Goal: Task Accomplishment & Management: Manage account settings

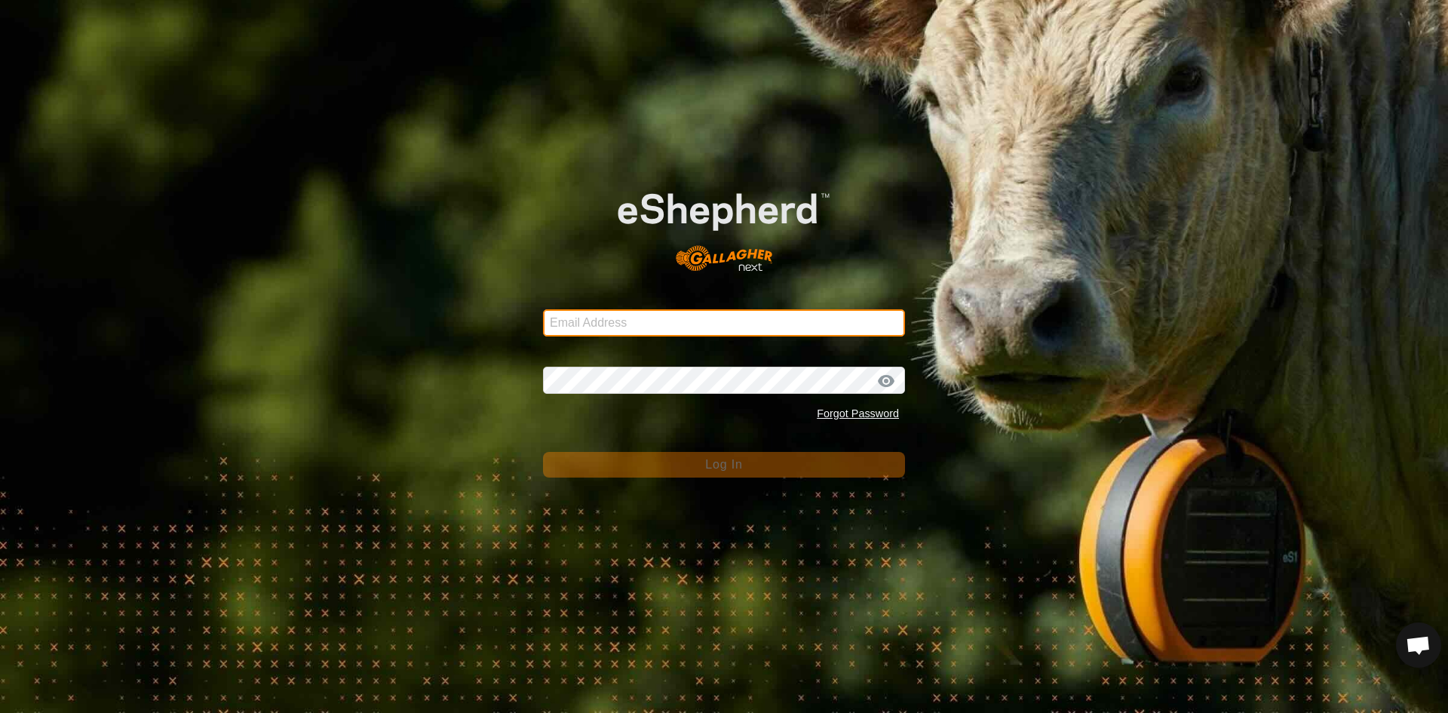
click at [659, 327] on input "Email Address" at bounding box center [724, 322] width 362 height 27
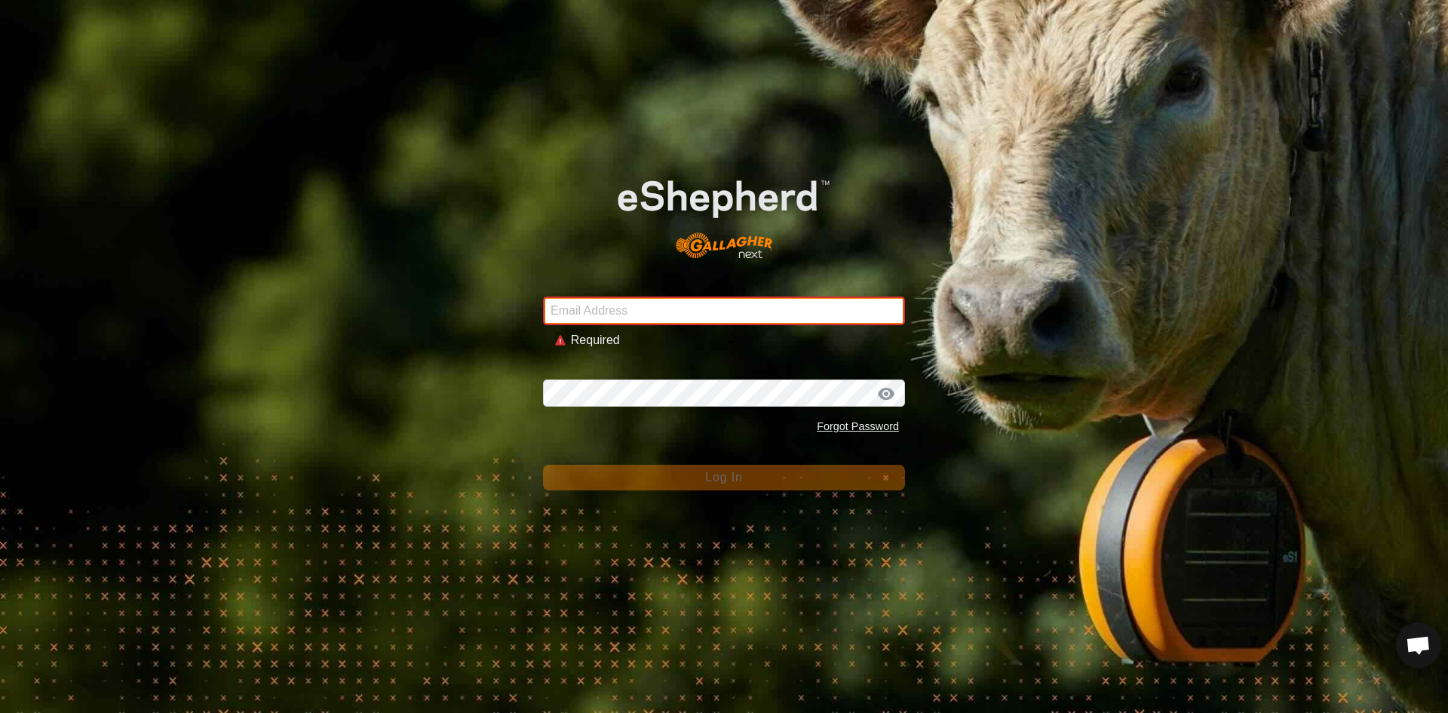
type input "[PERSON_NAME][EMAIL_ADDRESS][DOMAIN_NAME]"
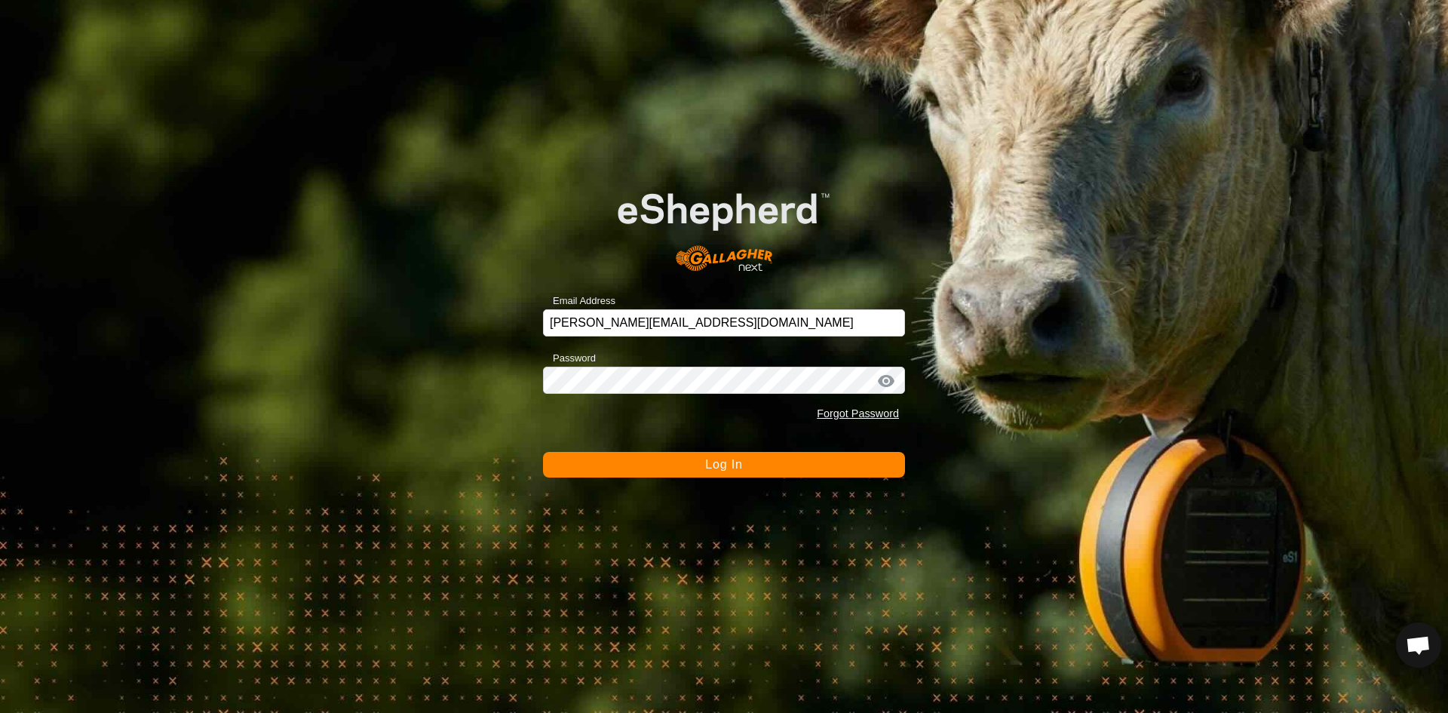
click at [696, 467] on button "Log In" at bounding box center [724, 465] width 362 height 26
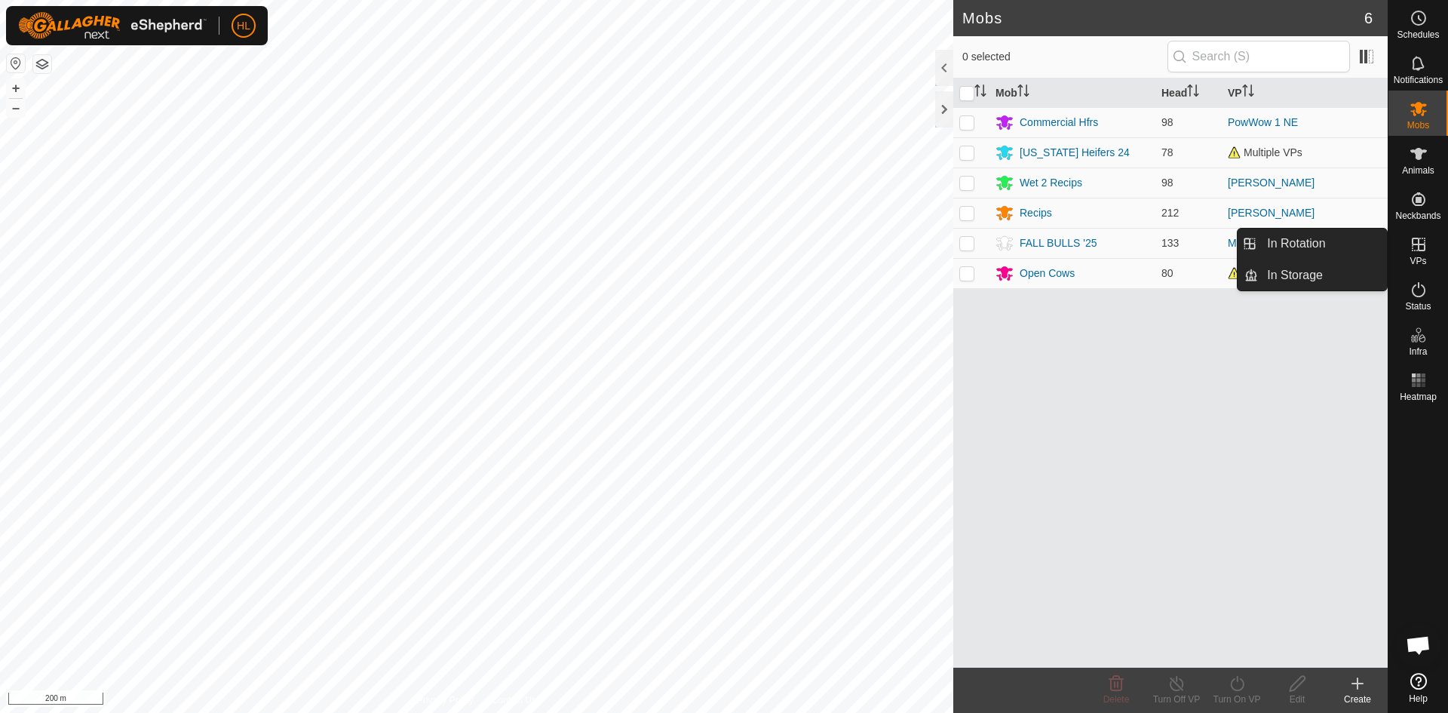
click at [1411, 250] on icon at bounding box center [1419, 244] width 18 height 18
click at [1420, 247] on icon at bounding box center [1419, 244] width 18 height 18
click at [1332, 250] on link "In Rotation" at bounding box center [1322, 244] width 129 height 30
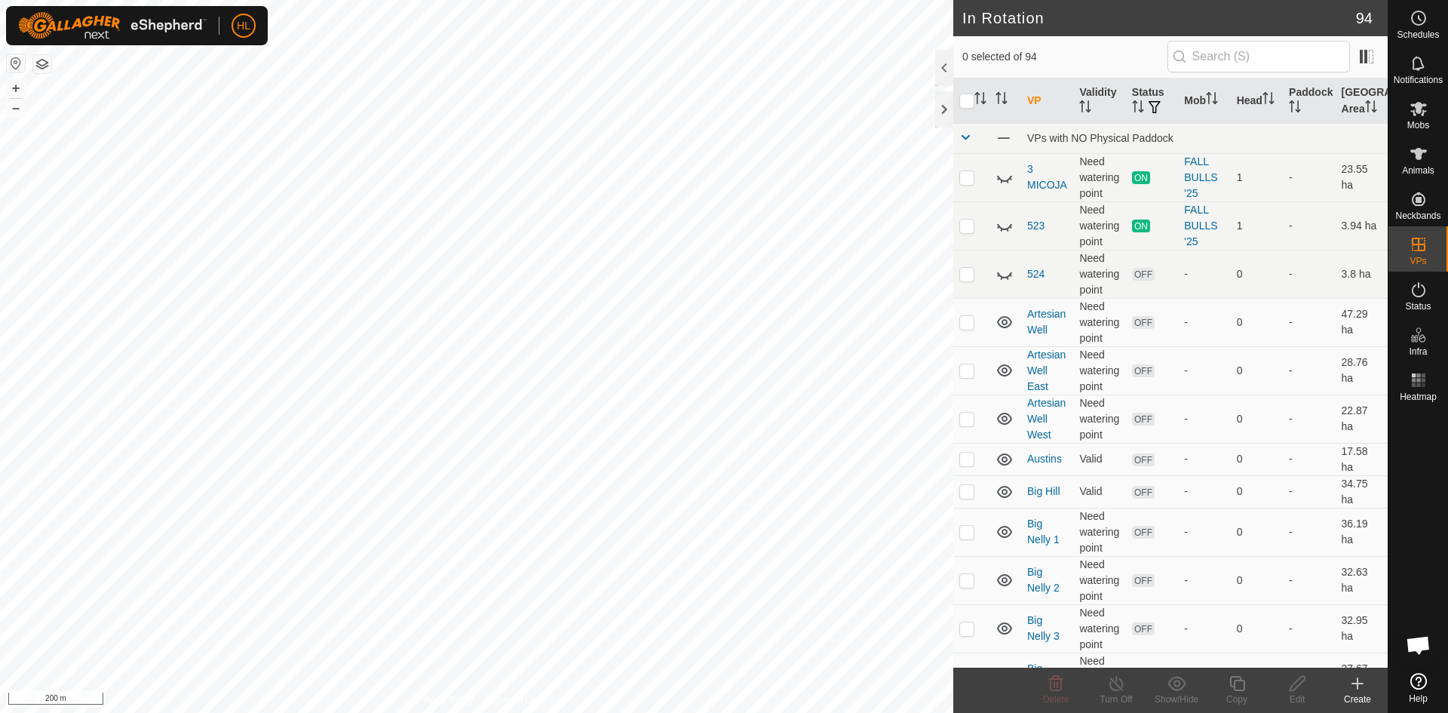
click at [1352, 679] on icon at bounding box center [1358, 683] width 18 height 18
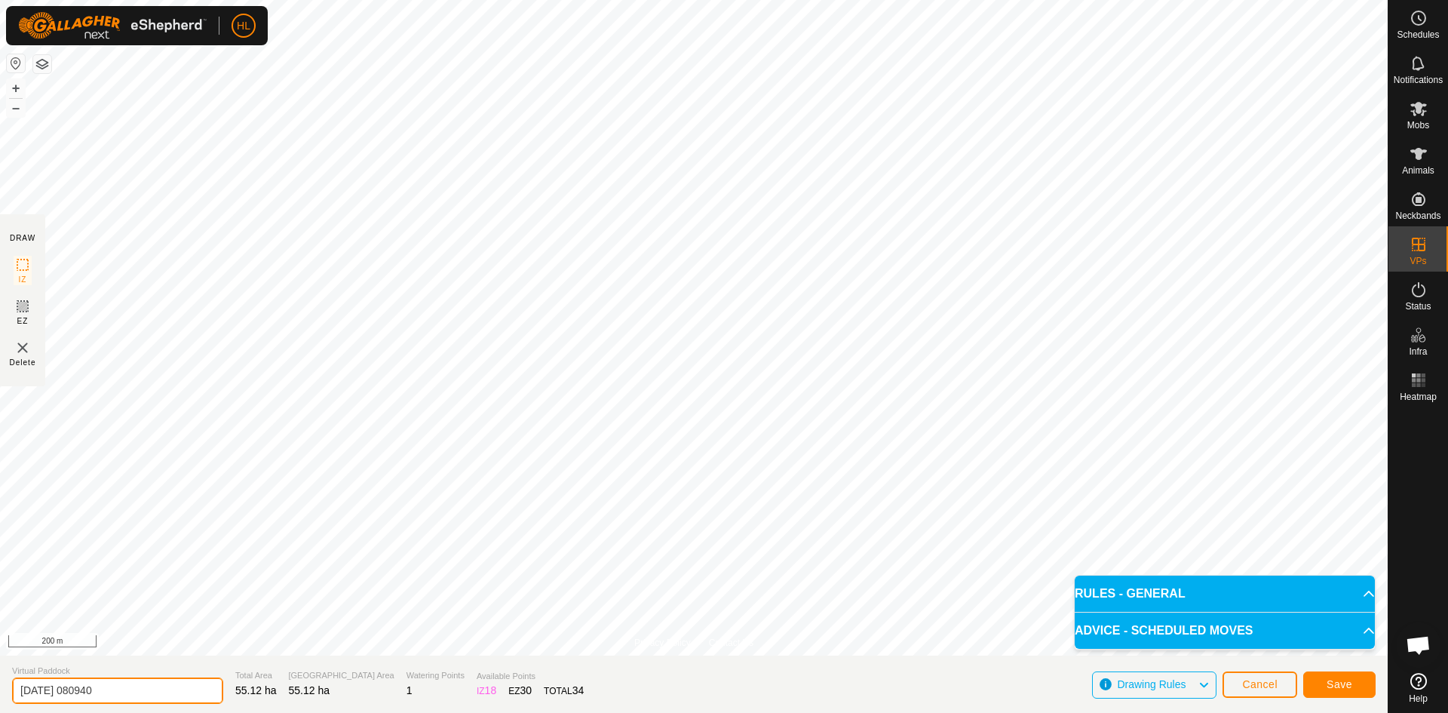
drag, startPoint x: 141, startPoint y: 685, endPoint x: 0, endPoint y: 670, distance: 141.9
click at [0, 670] on section "Virtual Paddock [DATE] 080940 Total Area 55.12 ha Grazing Area 55.12 ha Waterin…" at bounding box center [694, 684] width 1388 height 57
type input "l"
type input "LEATS"
click at [1332, 684] on span "Save" at bounding box center [1340, 684] width 26 height 12
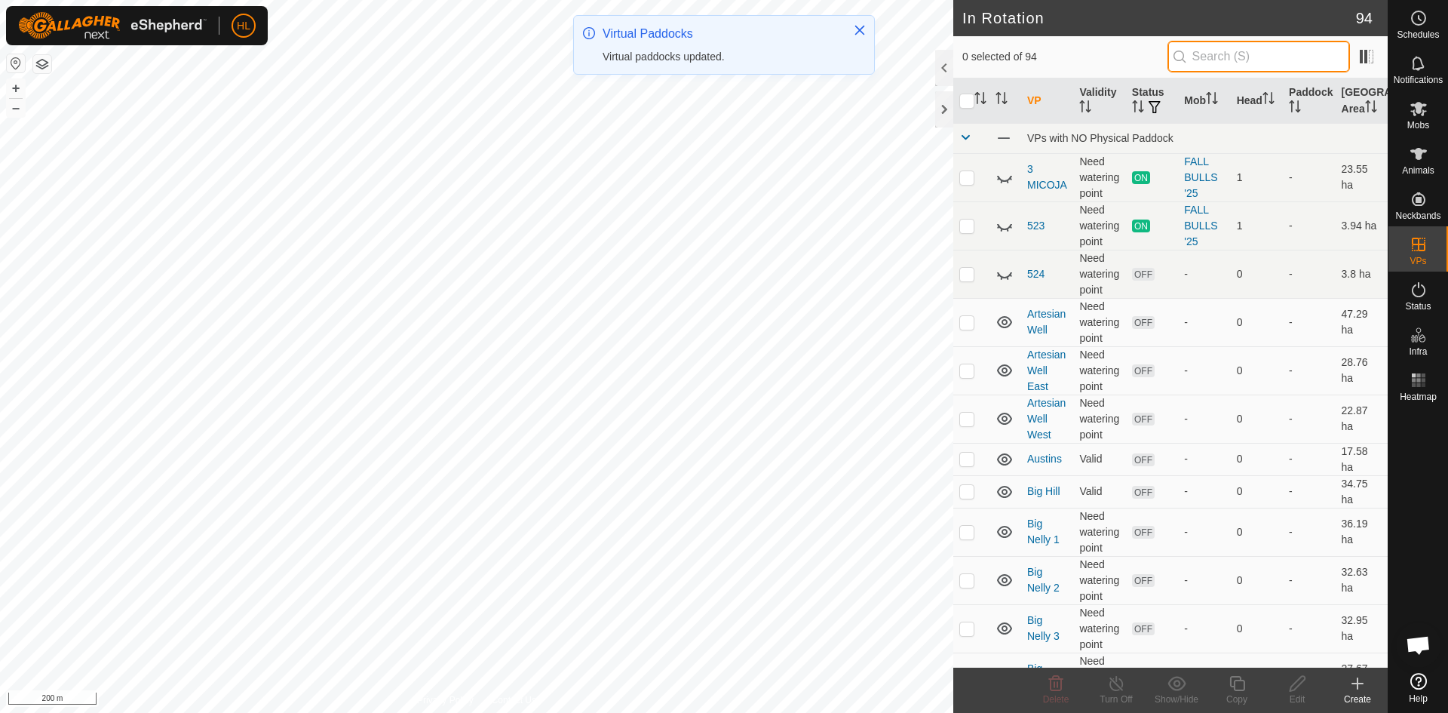
click at [1207, 56] on input "text" at bounding box center [1259, 57] width 183 height 32
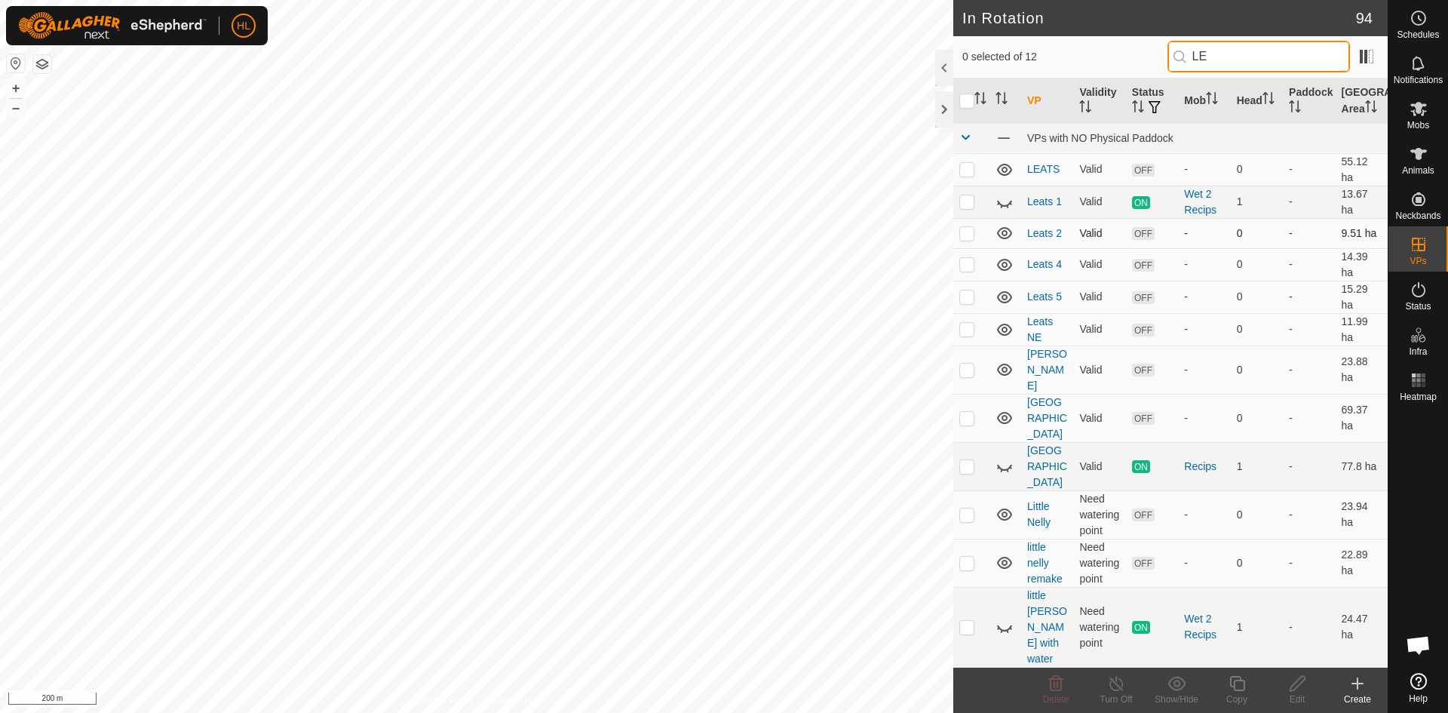
type input "LE"
click at [1006, 231] on icon at bounding box center [1004, 233] width 15 height 12
click at [1008, 267] on icon at bounding box center [1005, 265] width 18 height 18
click at [1007, 302] on icon at bounding box center [1004, 297] width 15 height 12
click at [1005, 329] on icon at bounding box center [1005, 330] width 18 height 18
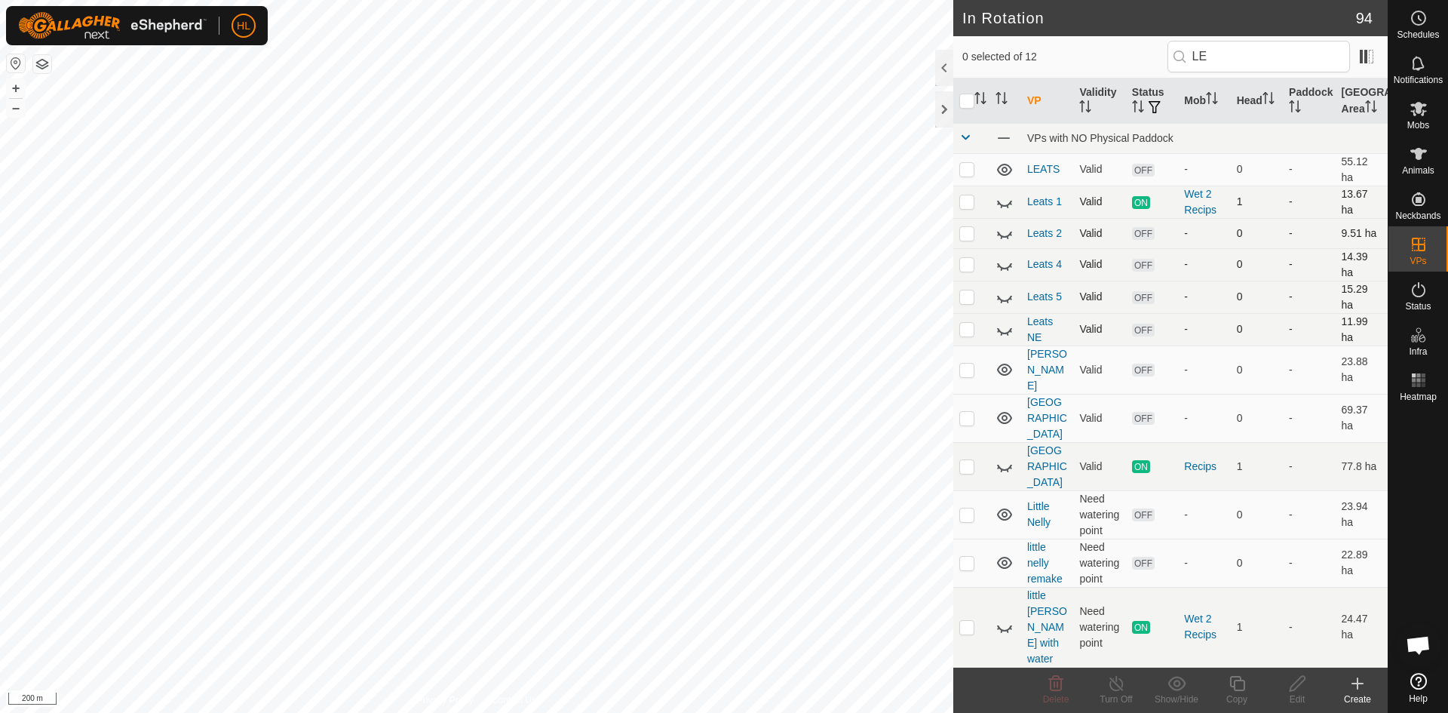
checkbox input "true"
click at [1301, 686] on icon at bounding box center [1298, 683] width 19 height 18
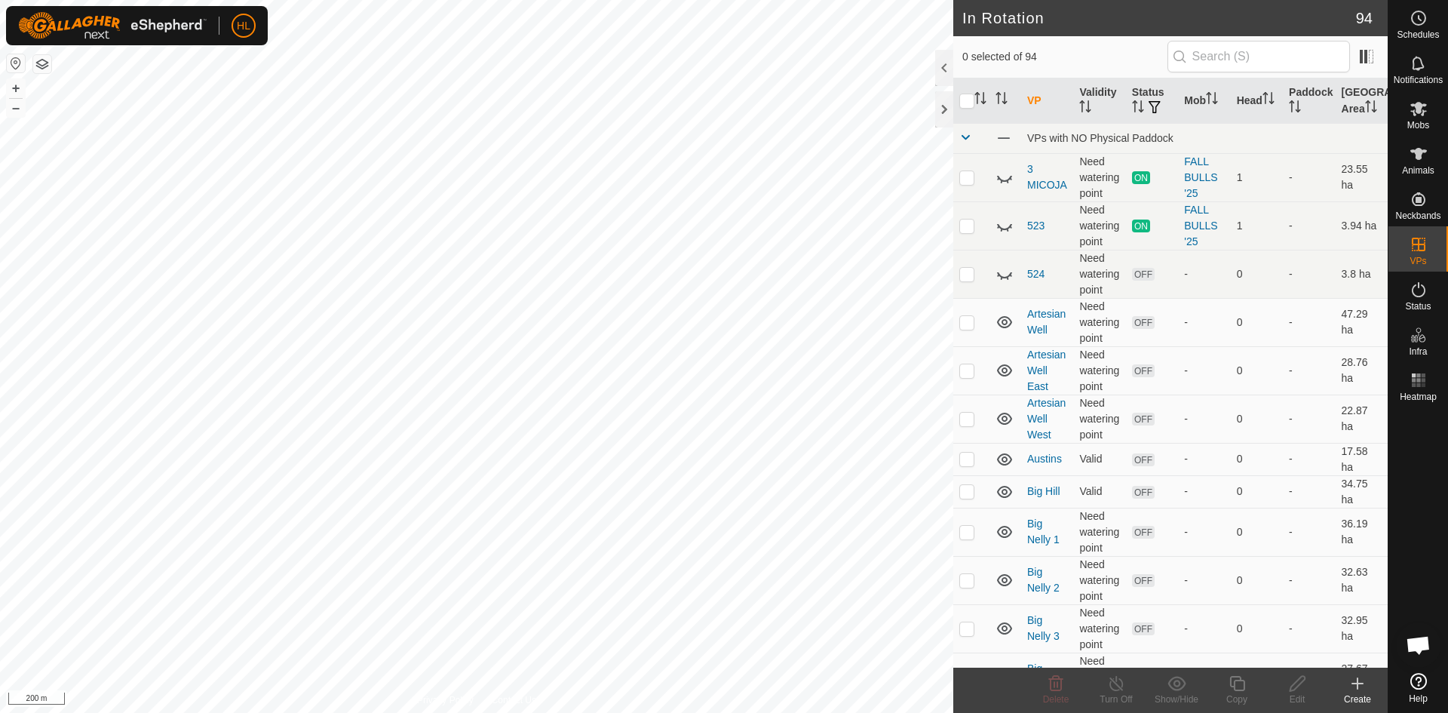
checkbox input "true"
